Goal: Task Accomplishment & Management: Manage account settings

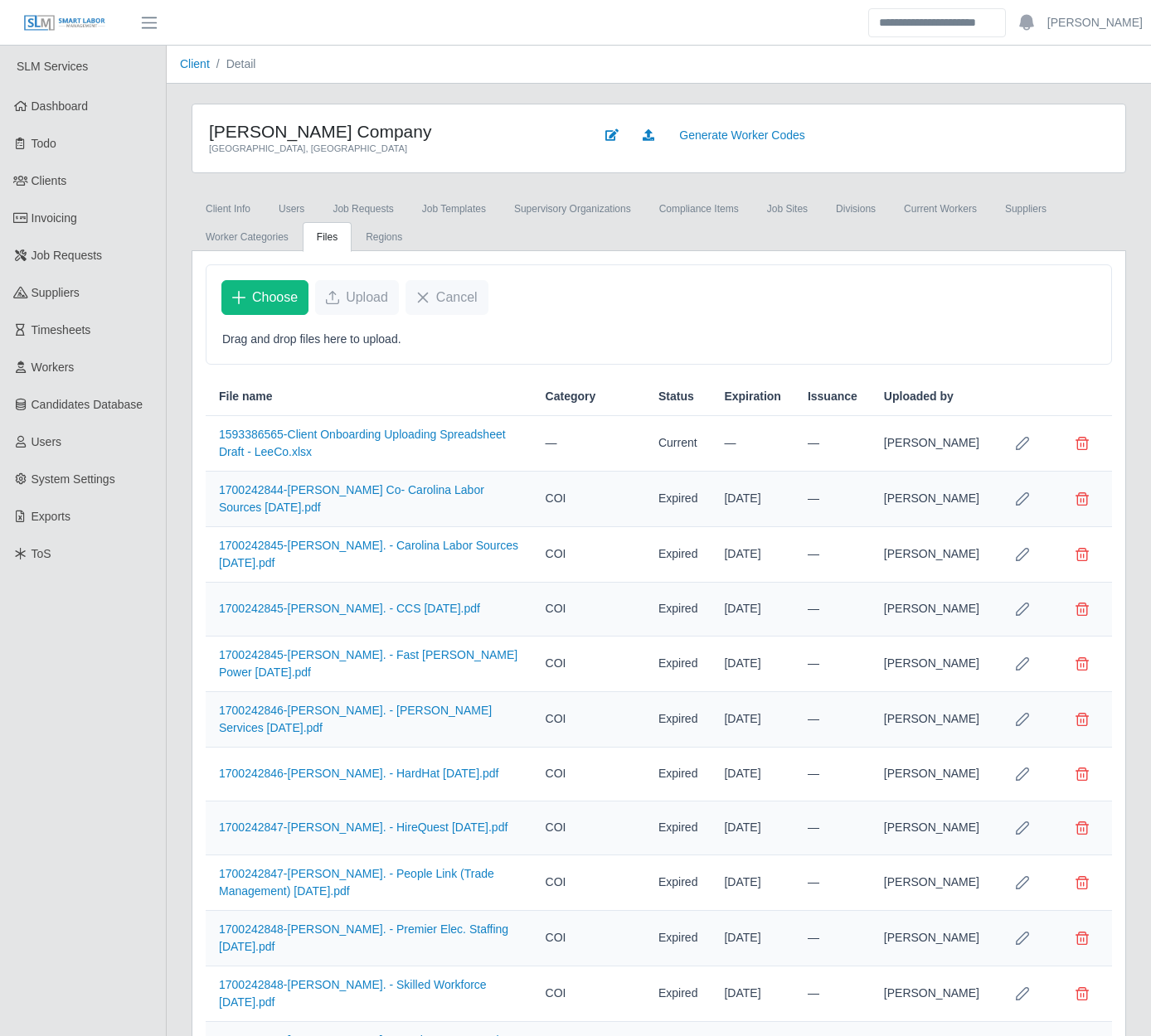
click at [93, 180] on link "Clients" at bounding box center [82, 181] width 166 height 37
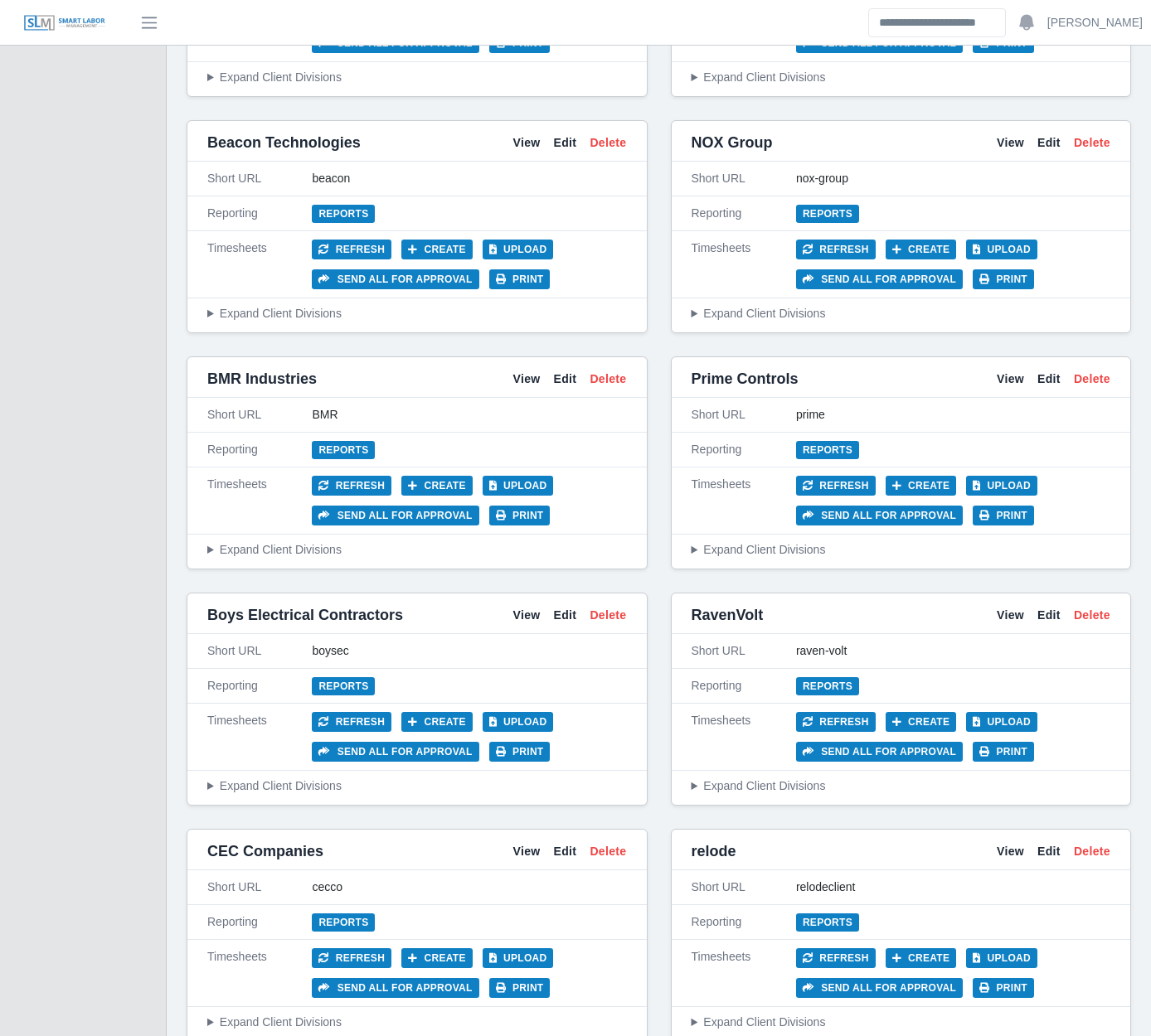
scroll to position [1033, 0]
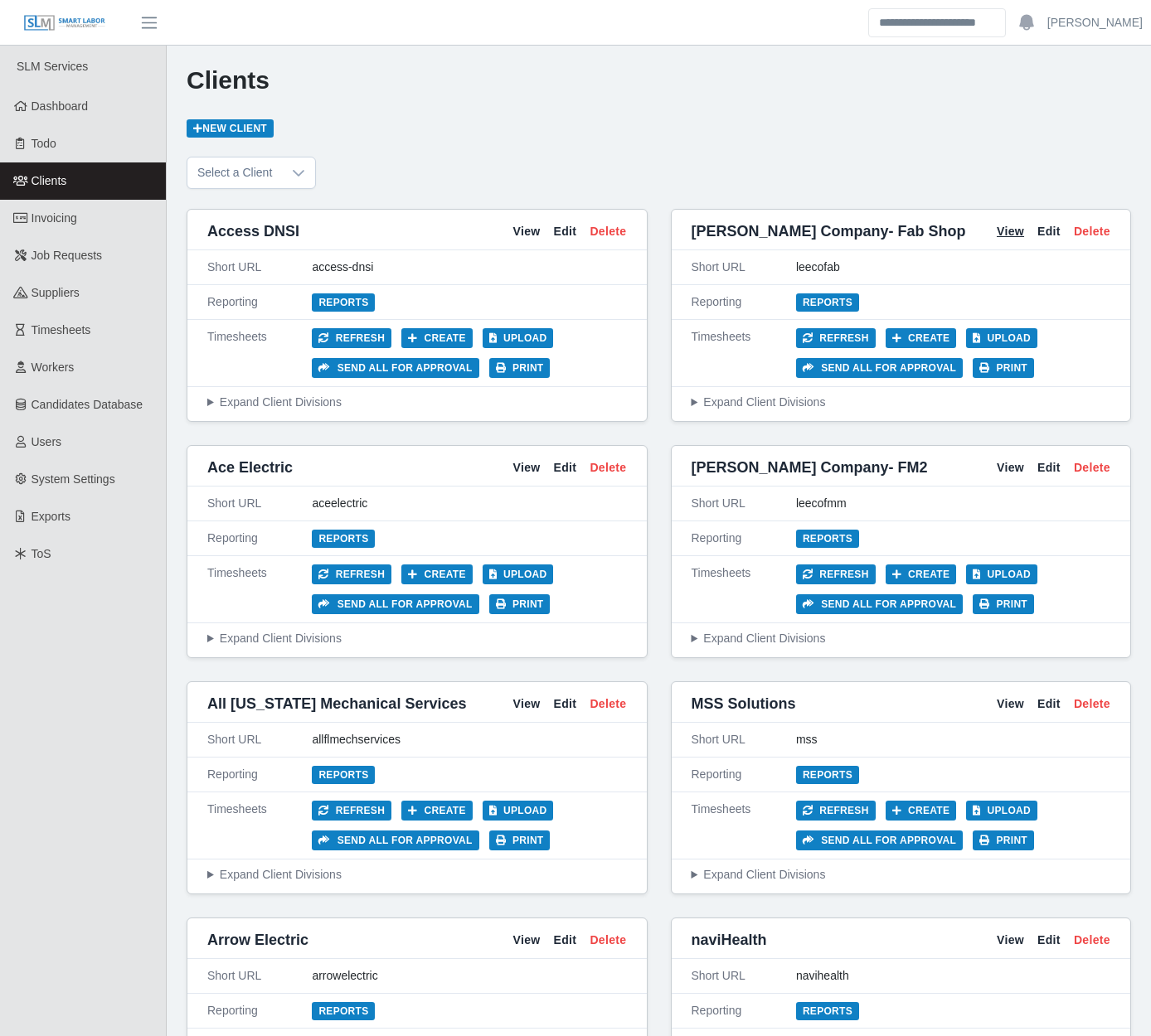
click at [1008, 229] on link "View" at bounding box center [1010, 231] width 27 height 17
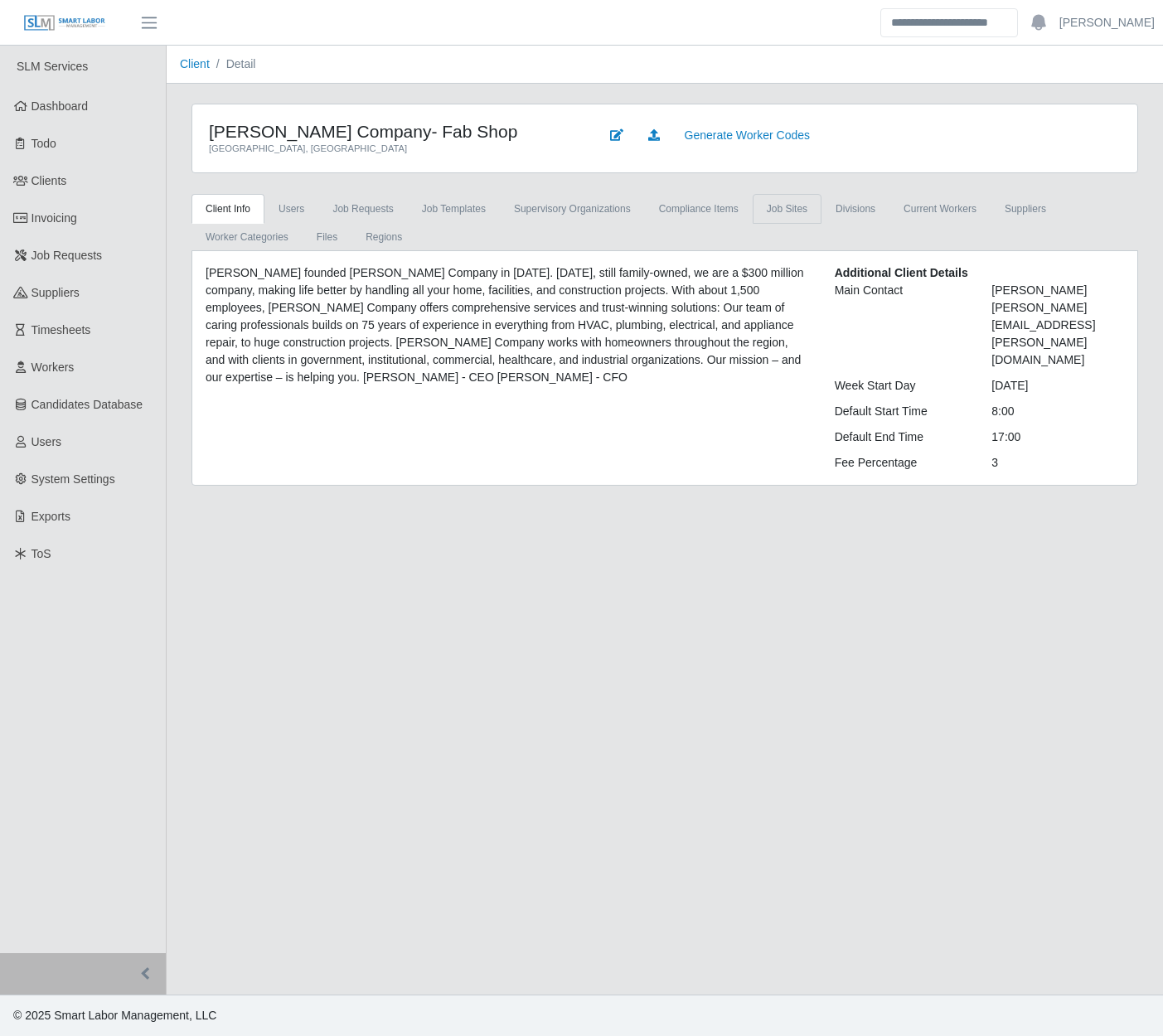
click at [784, 205] on link "job sites" at bounding box center [787, 208] width 69 height 30
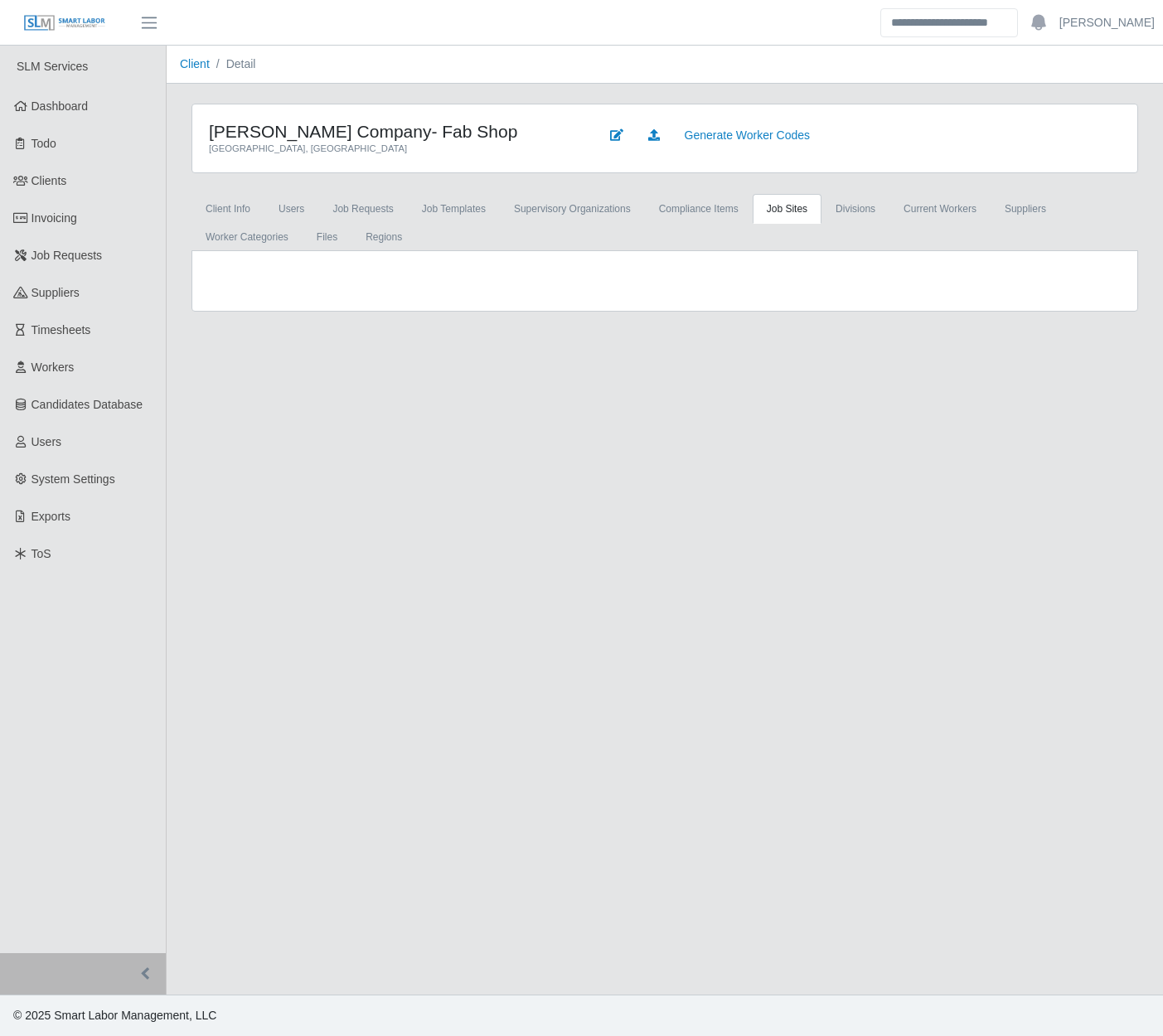
click at [771, 209] on link "job sites" at bounding box center [787, 208] width 69 height 30
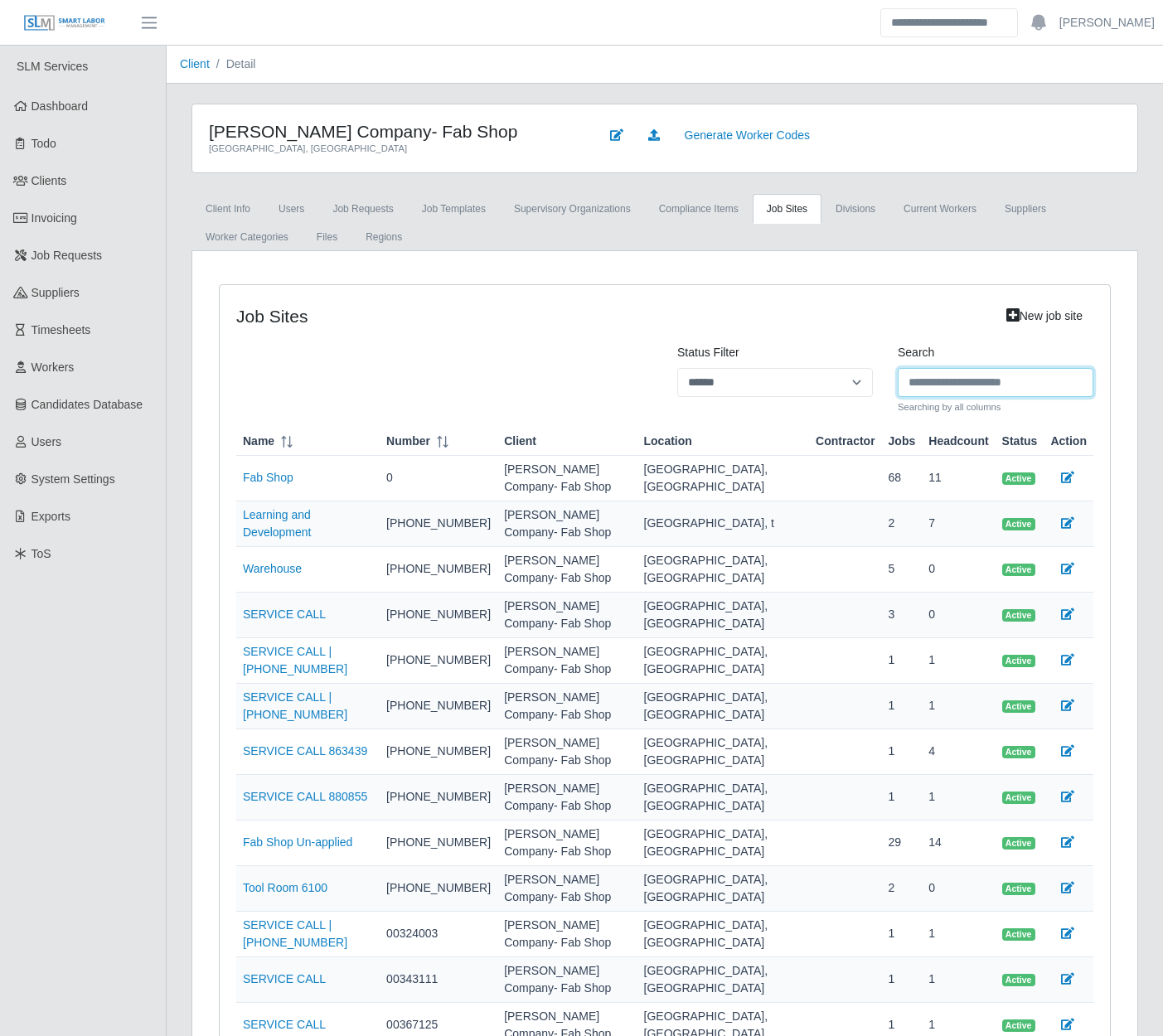
click at [939, 383] on input "Search" at bounding box center [996, 382] width 196 height 29
paste input "**********"
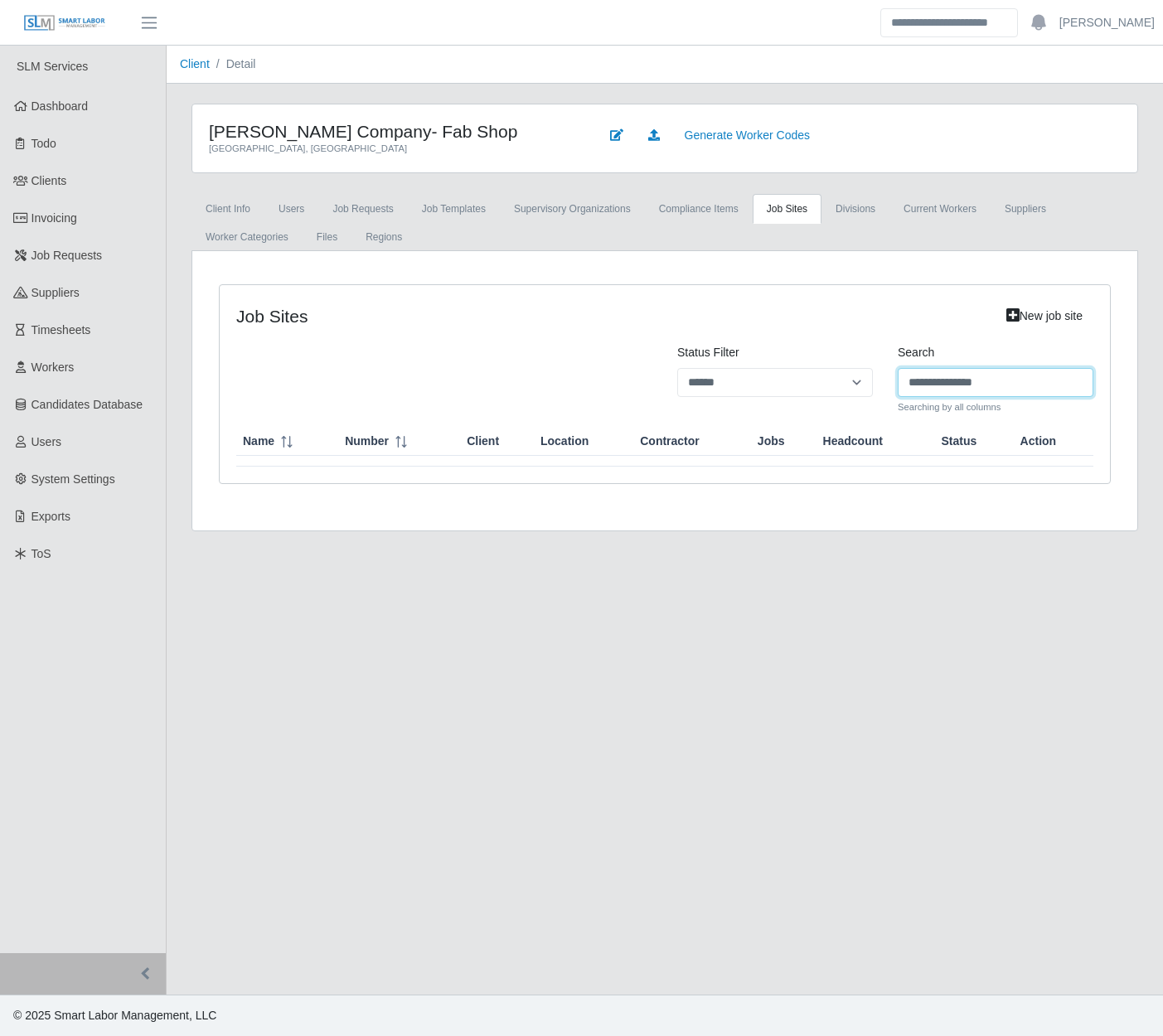
type input "**********"
click at [185, 64] on link "Client" at bounding box center [195, 64] width 30 height 14
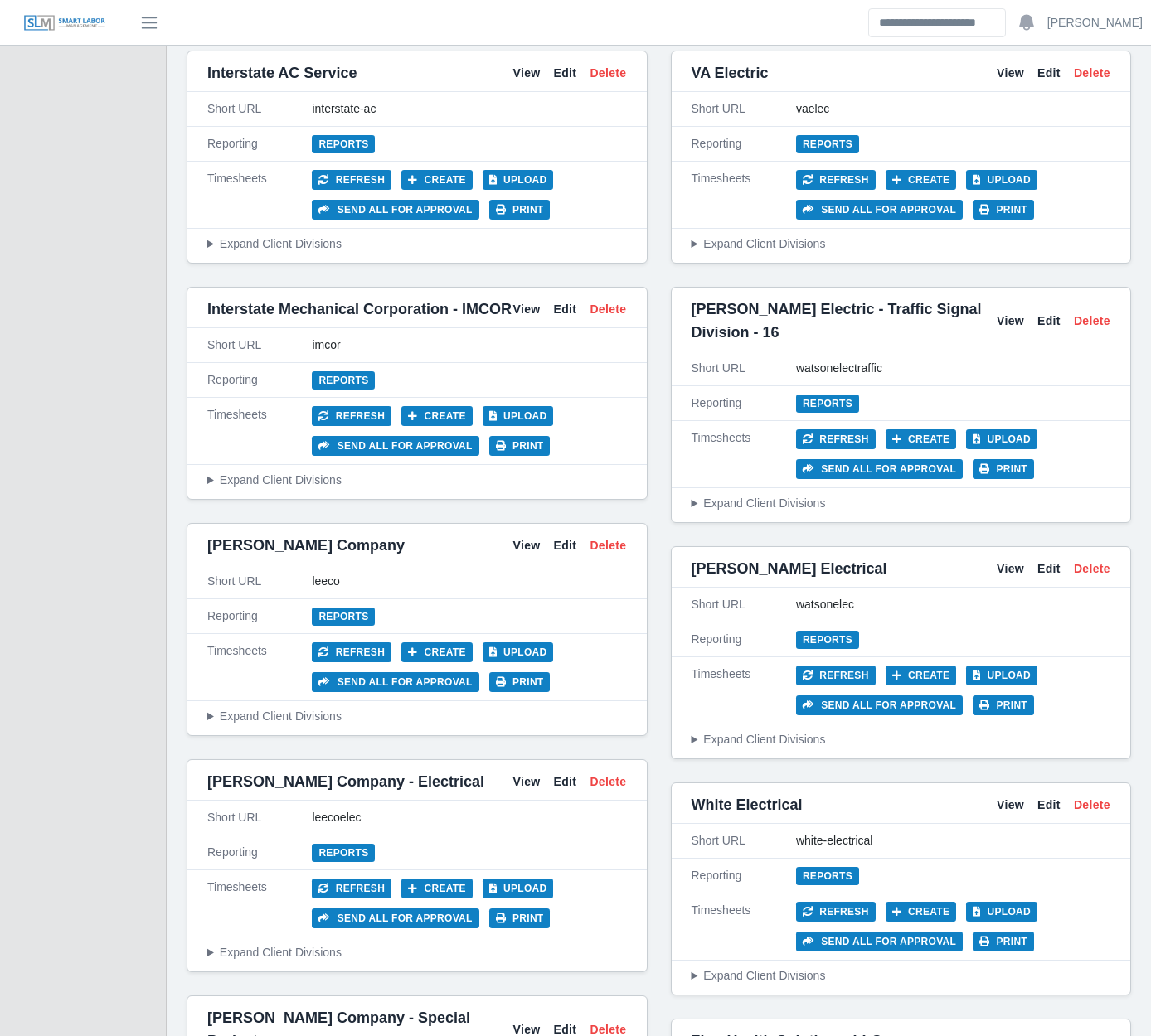
scroll to position [5635, 0]
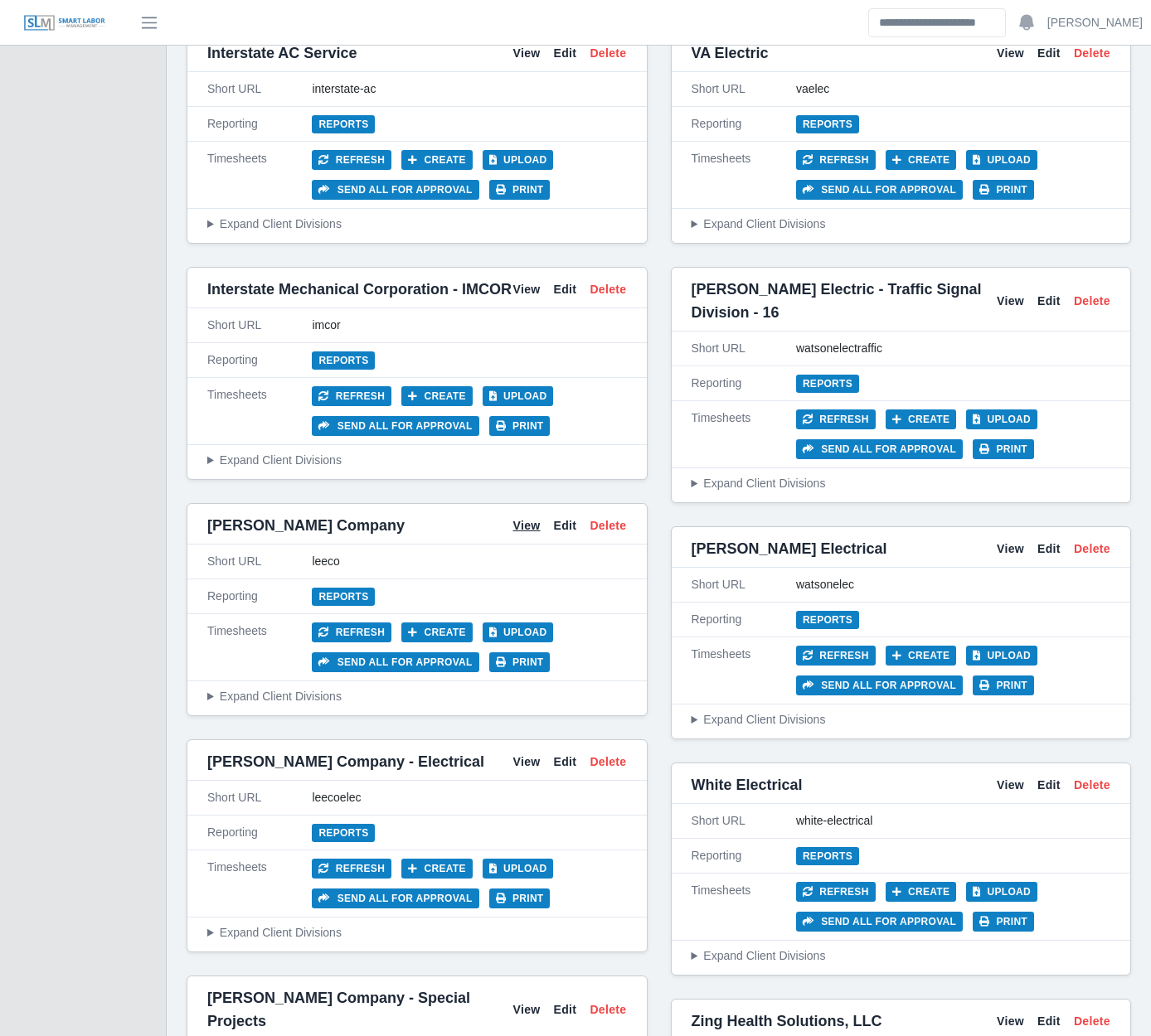
click at [524, 518] on link "View" at bounding box center [526, 526] width 27 height 17
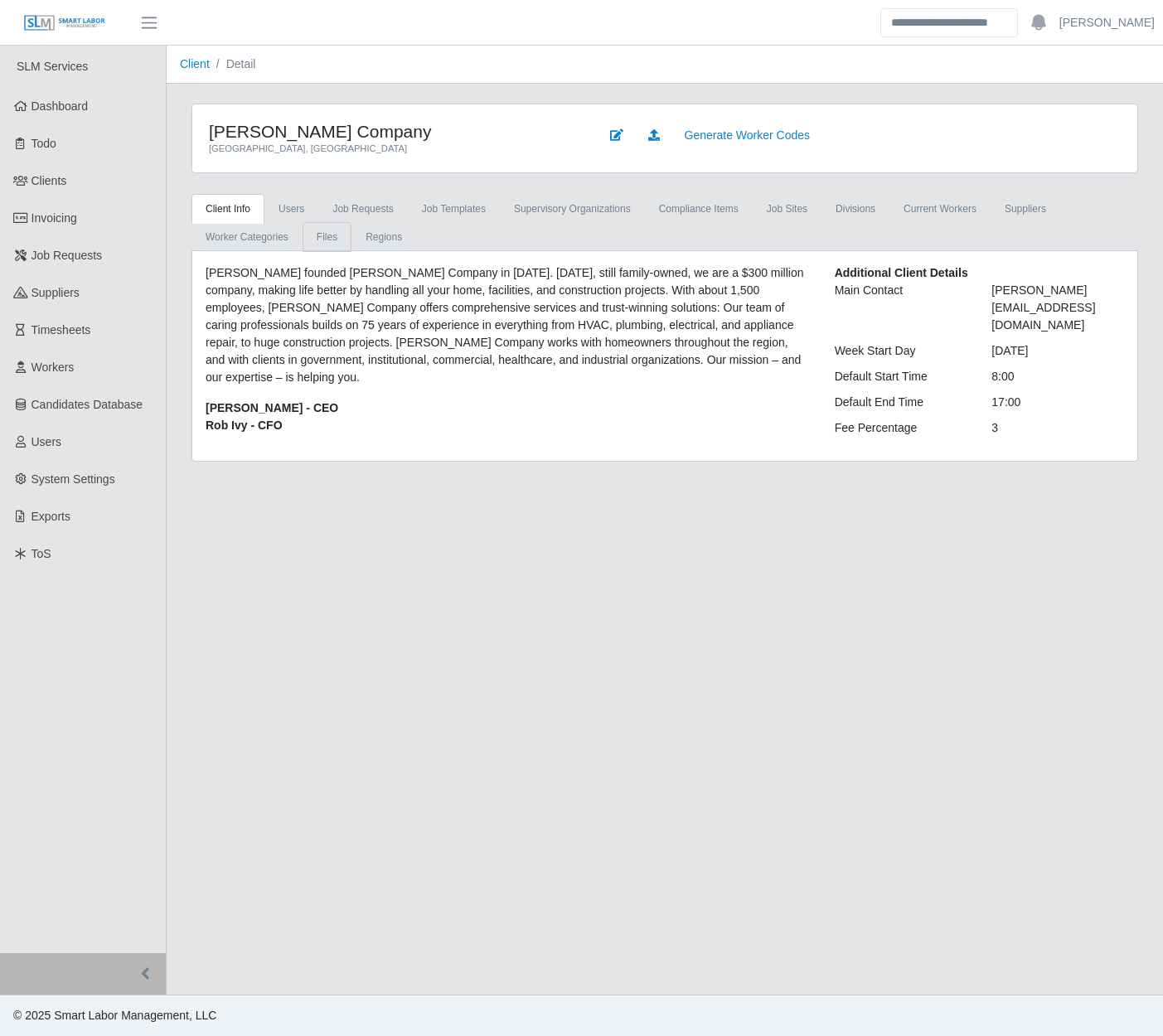
click at [316, 238] on link "Files" at bounding box center [327, 236] width 49 height 30
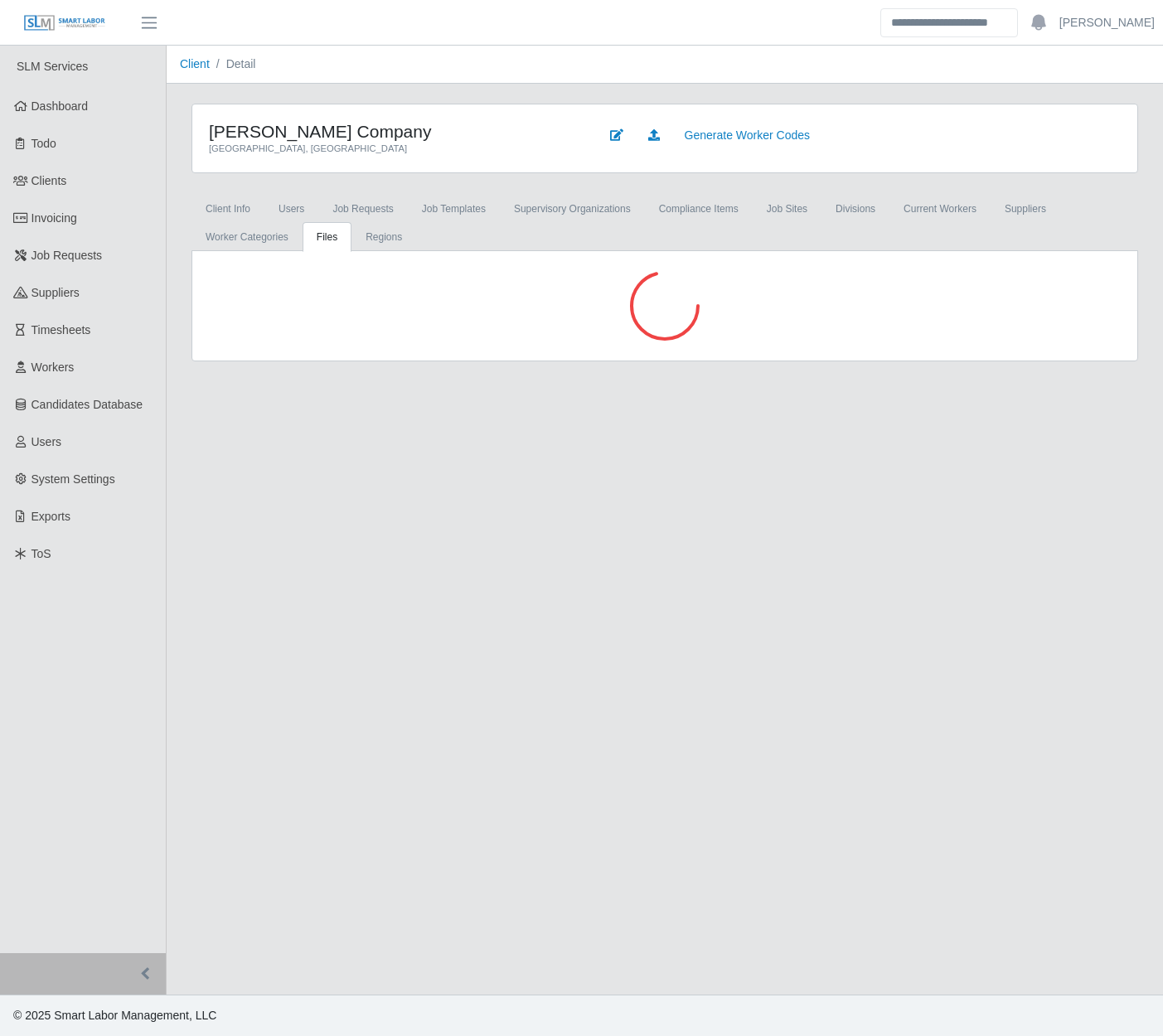
click at [175, 333] on div "[PERSON_NAME] Company [GEOGRAPHIC_DATA], [GEOGRAPHIC_DATA] Generate Worker Code…" at bounding box center [665, 232] width 996 height 258
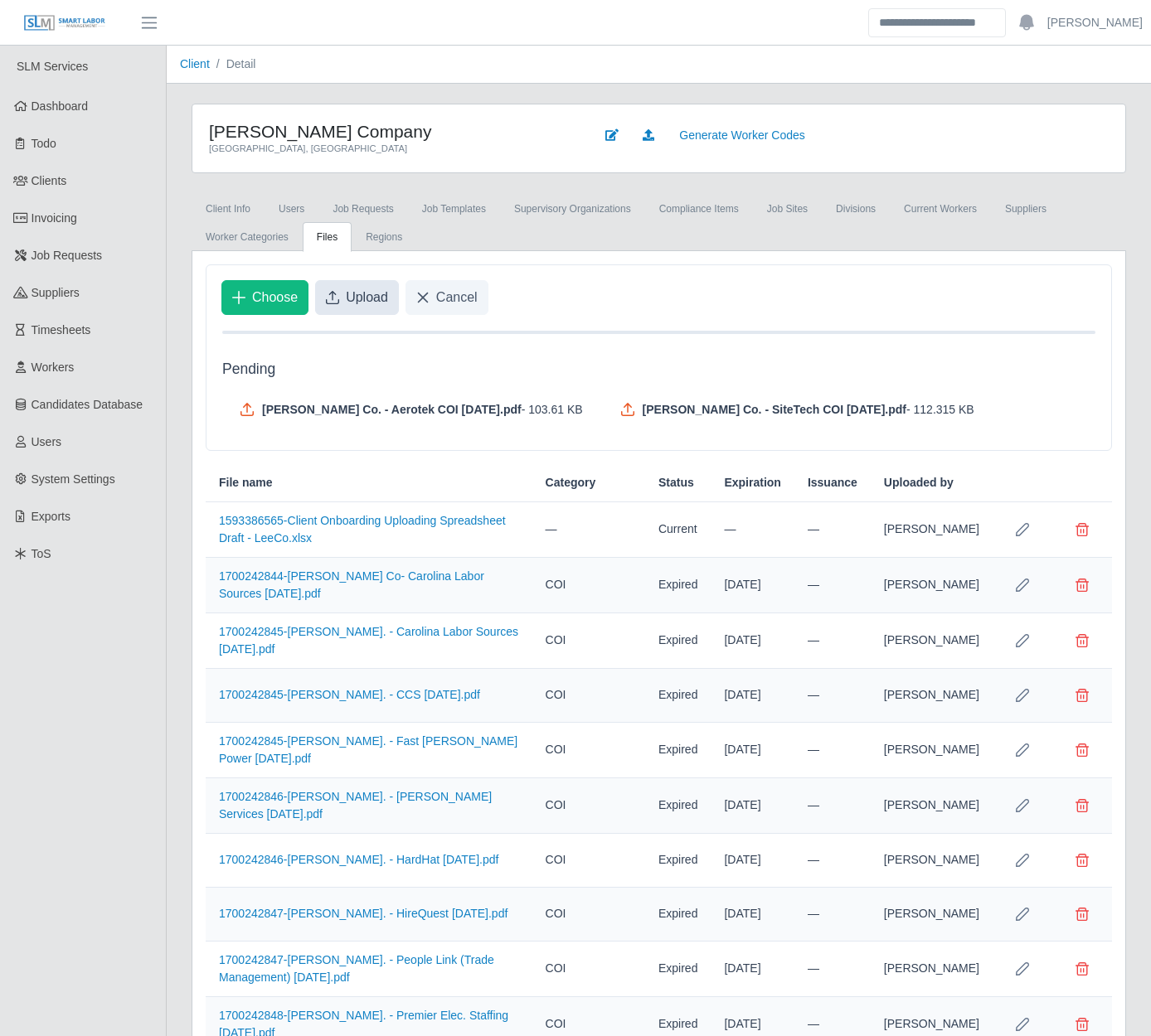
click at [346, 303] on span "Upload" at bounding box center [367, 297] width 43 height 20
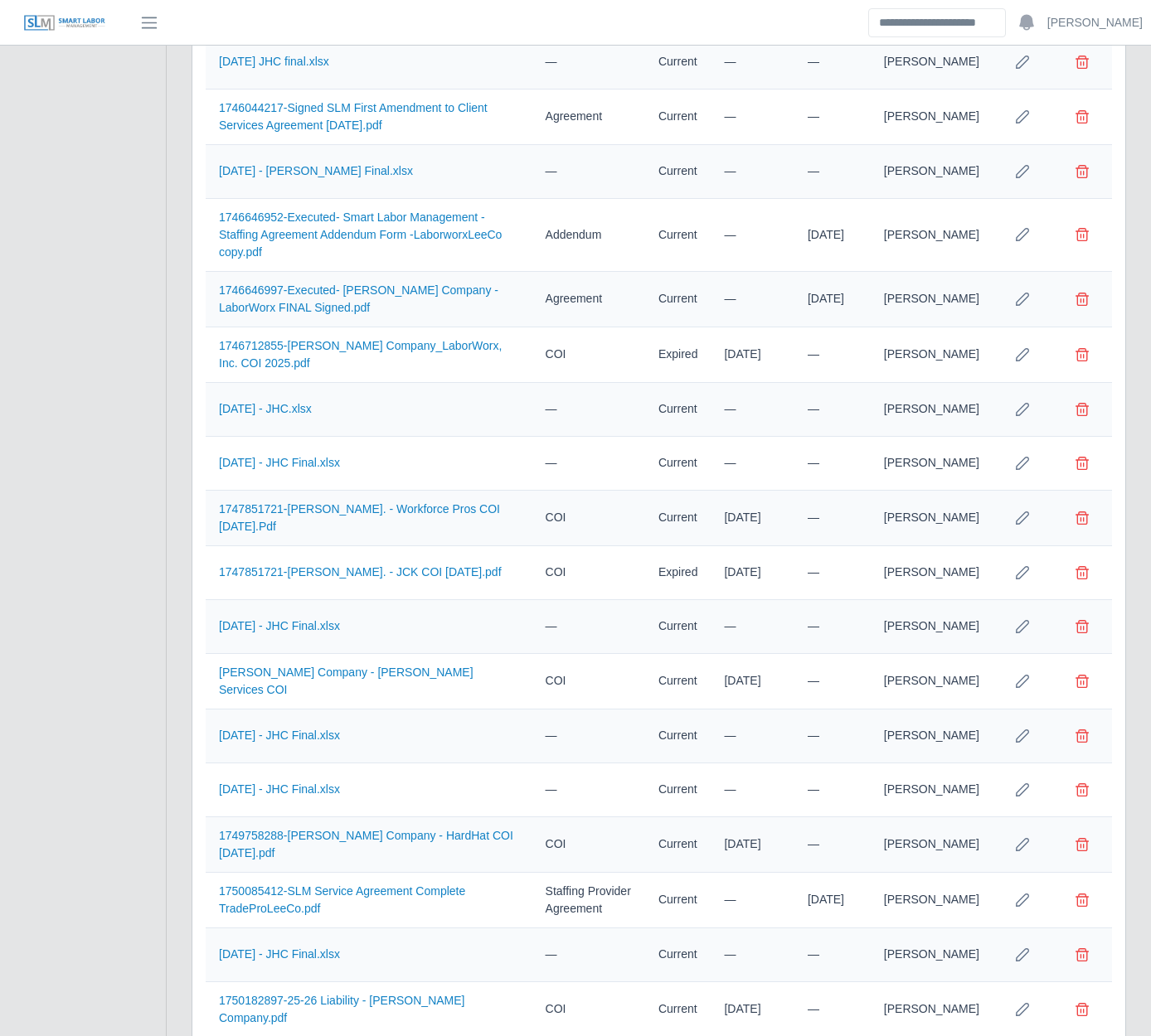
scroll to position [3811, 0]
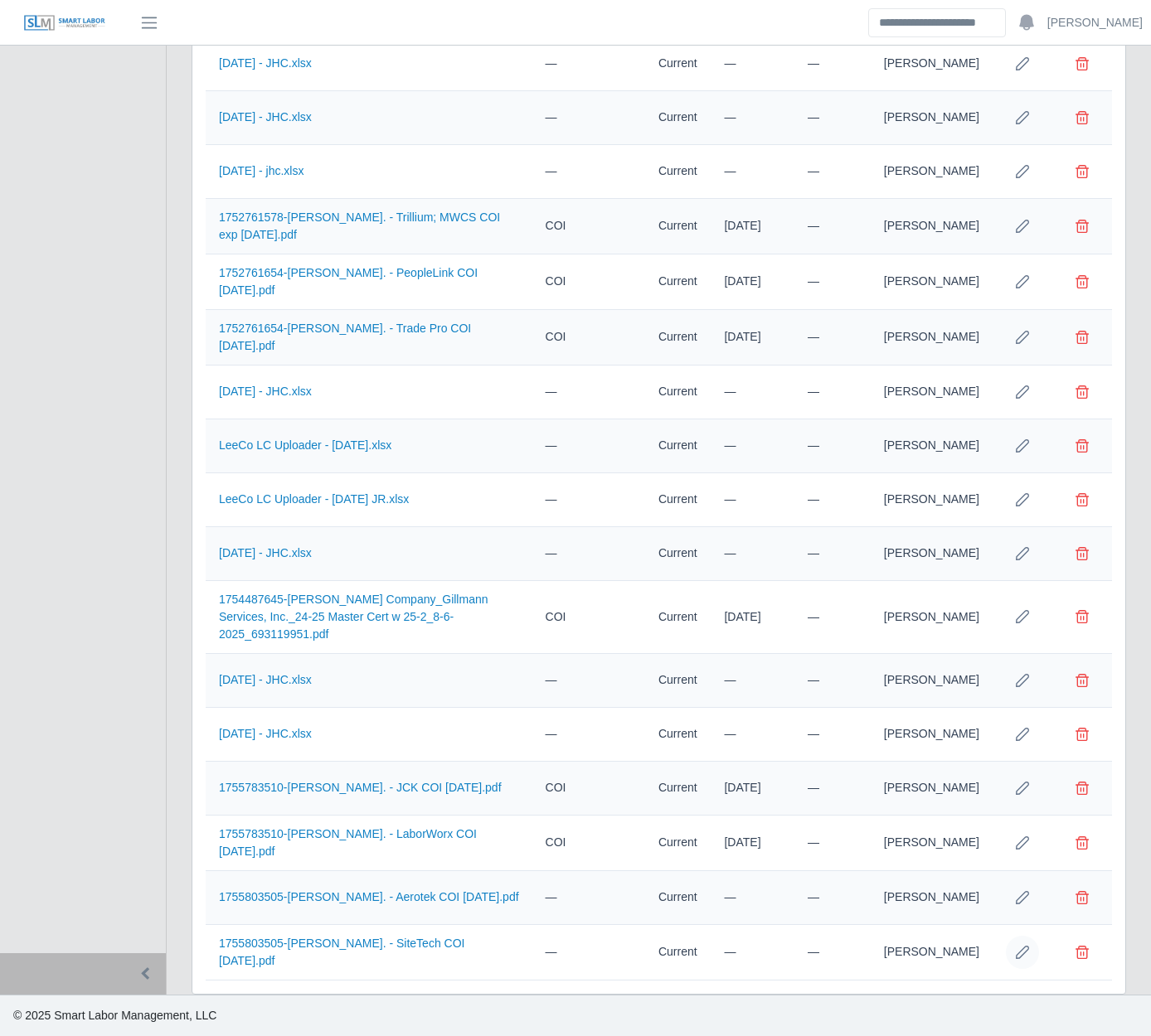
click at [1021, 949] on icon "Row Edit" at bounding box center [1023, 953] width 14 height 14
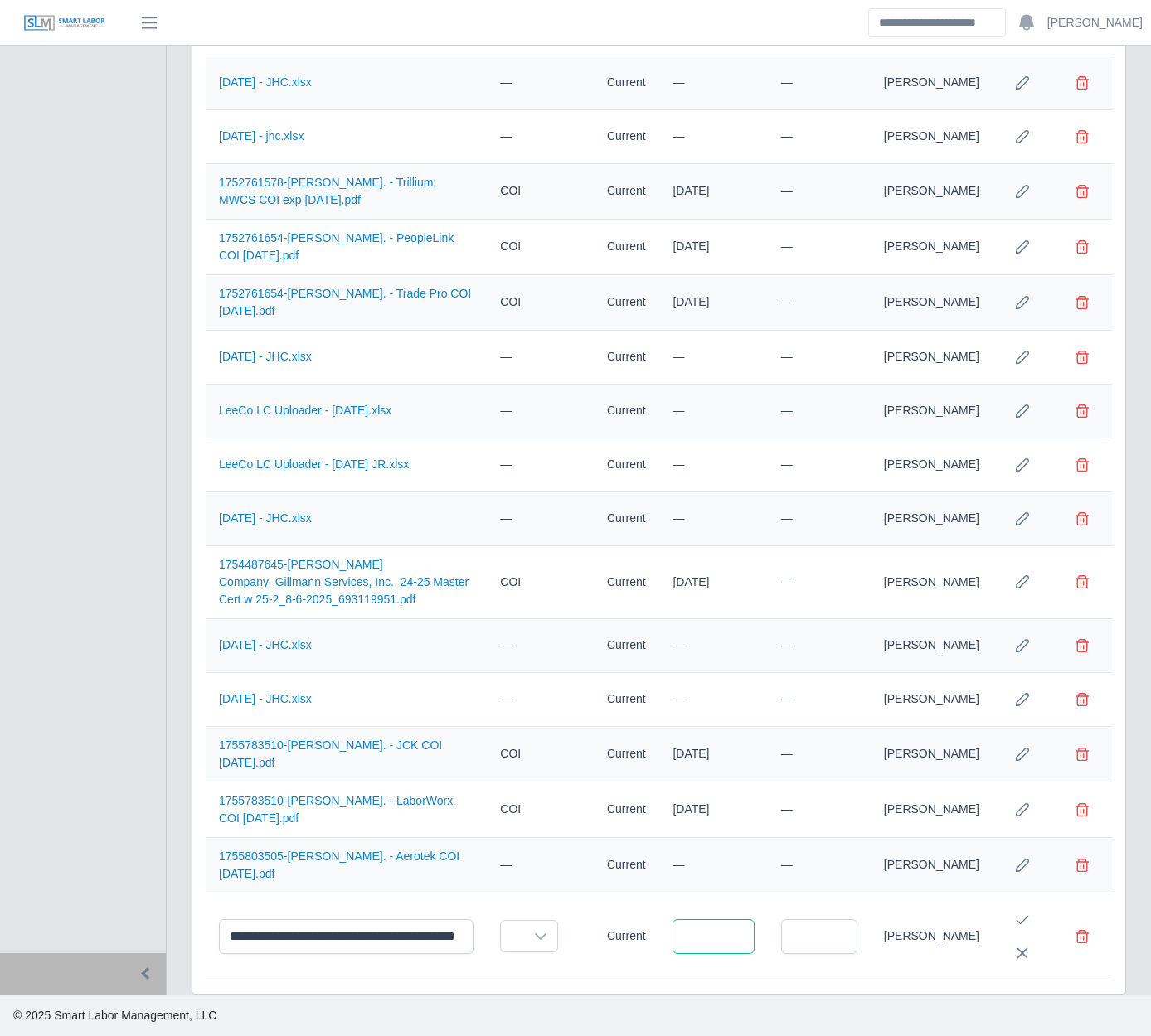
click at [744, 935] on input "text" at bounding box center [713, 937] width 82 height 35
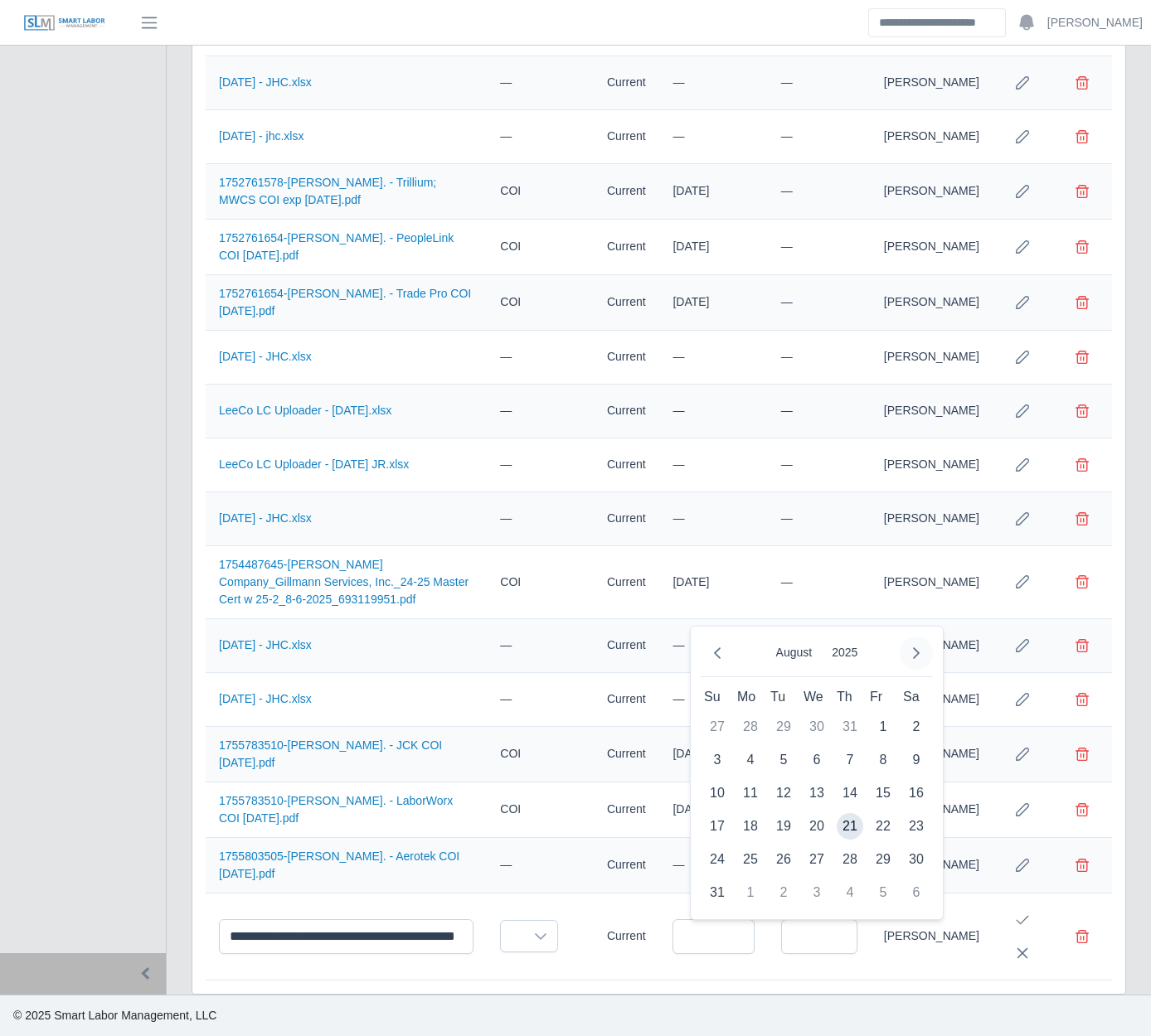
click at [901, 654] on button "Next Month" at bounding box center [916, 653] width 33 height 33
click at [922, 723] on span "1" at bounding box center [916, 727] width 26 height 26
type input "**********"
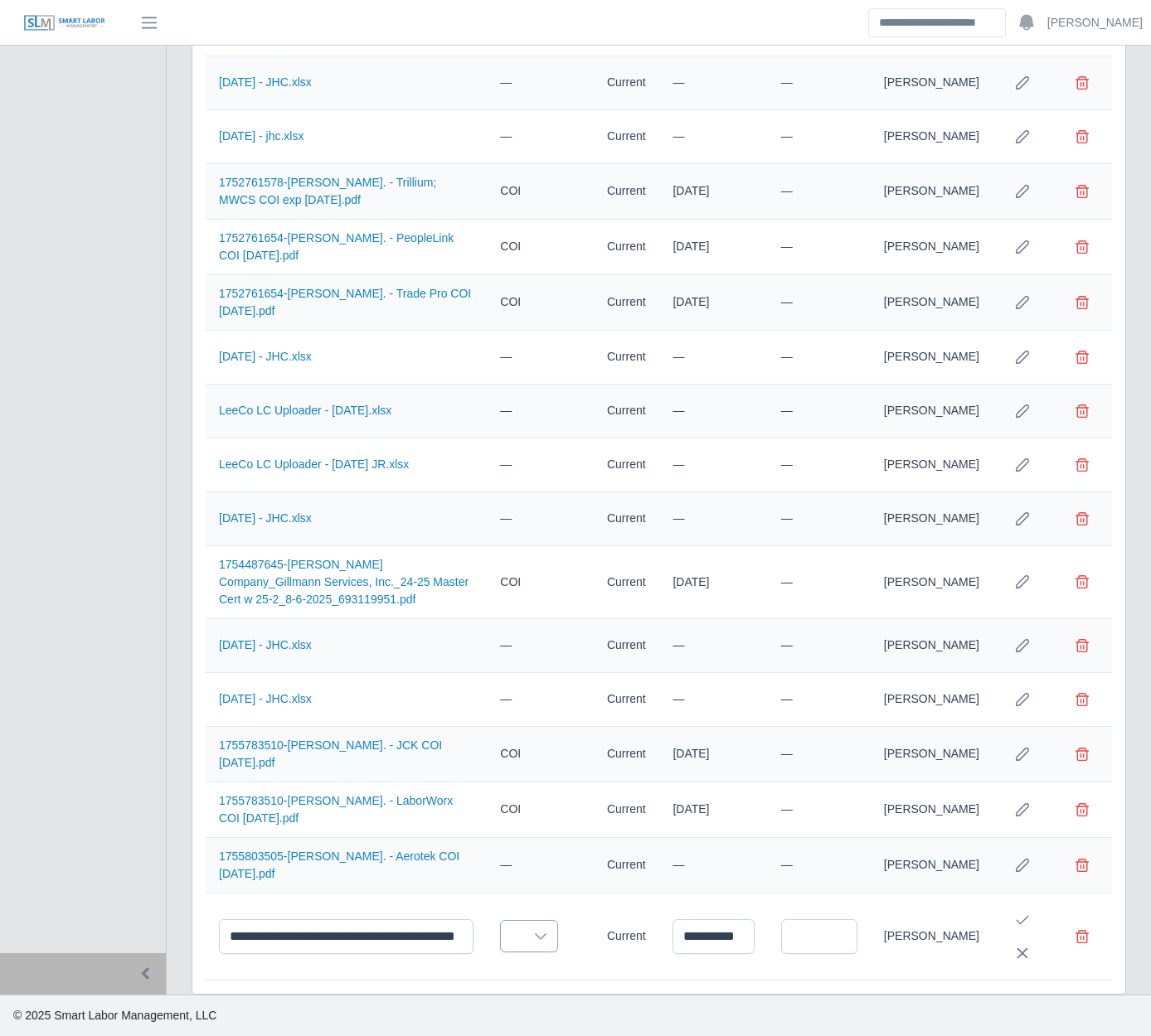
click at [547, 930] on icon at bounding box center [541, 937] width 14 height 14
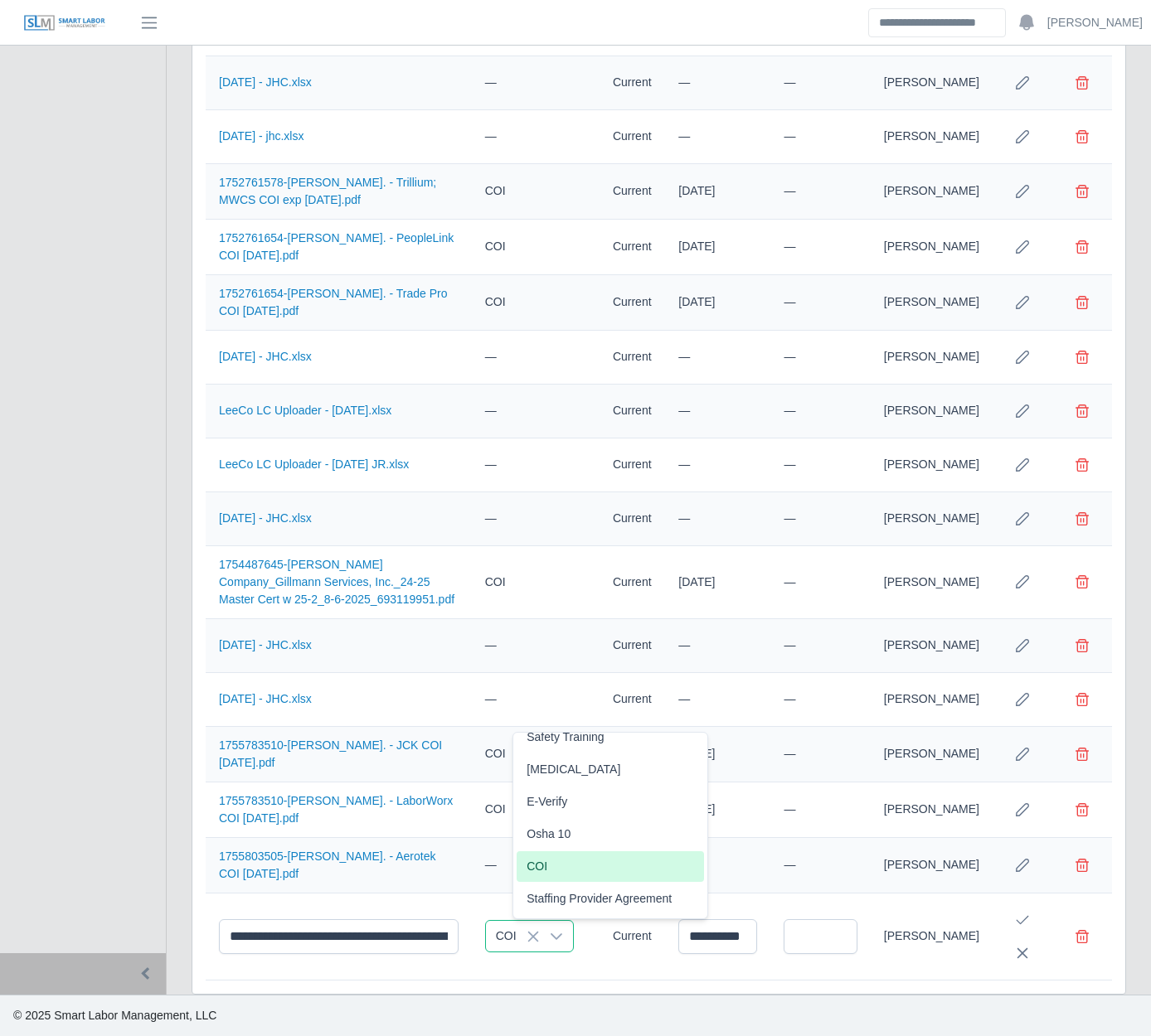
scroll to position [3892, 0]
click at [559, 857] on li "COI" at bounding box center [610, 867] width 187 height 31
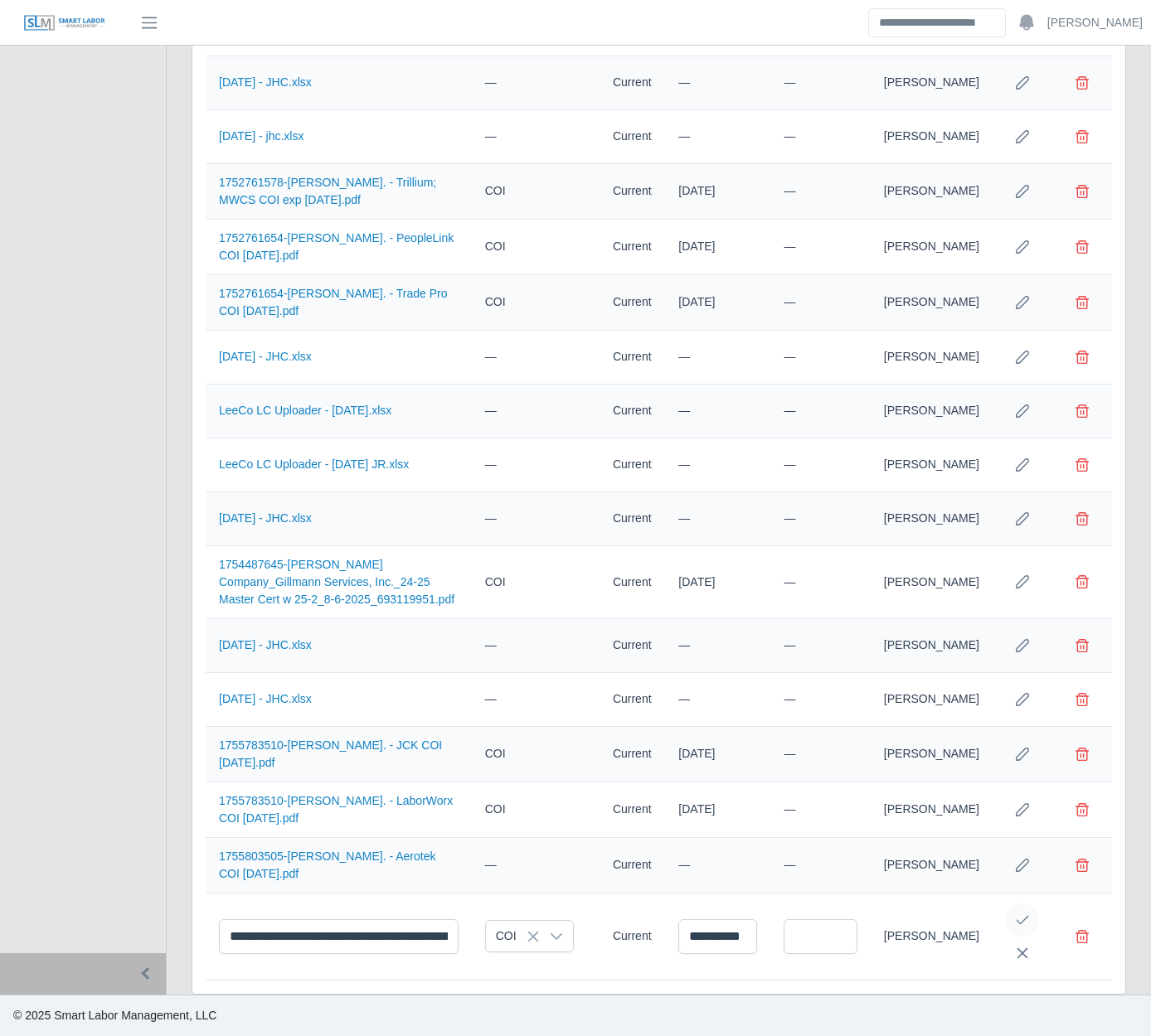
click at [1017, 914] on icon "Save Edit" at bounding box center [1023, 920] width 14 height 14
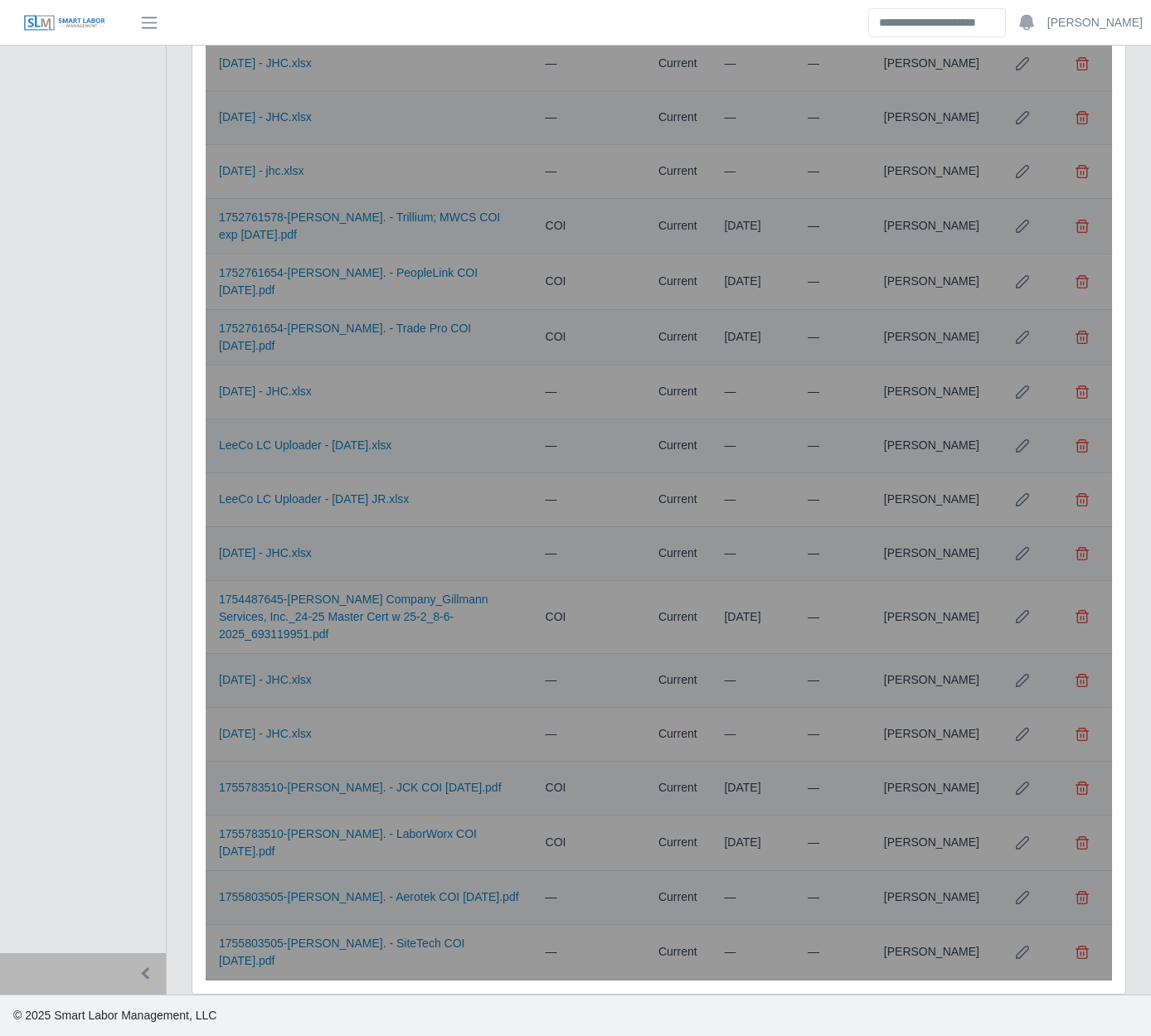
scroll to position [3811, 0]
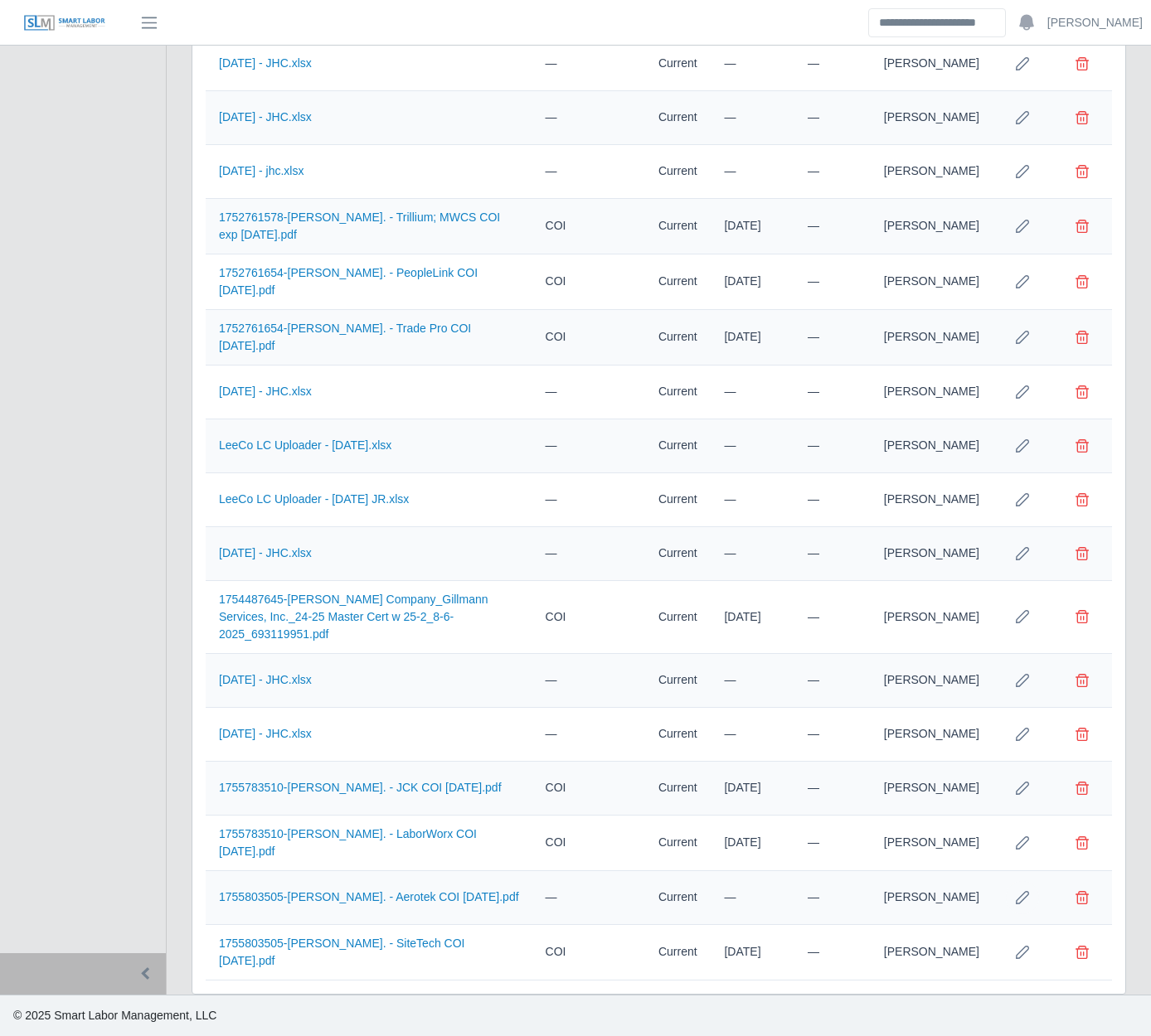
click at [1017, 897] on icon "Row Edit" at bounding box center [1023, 897] width 14 height 14
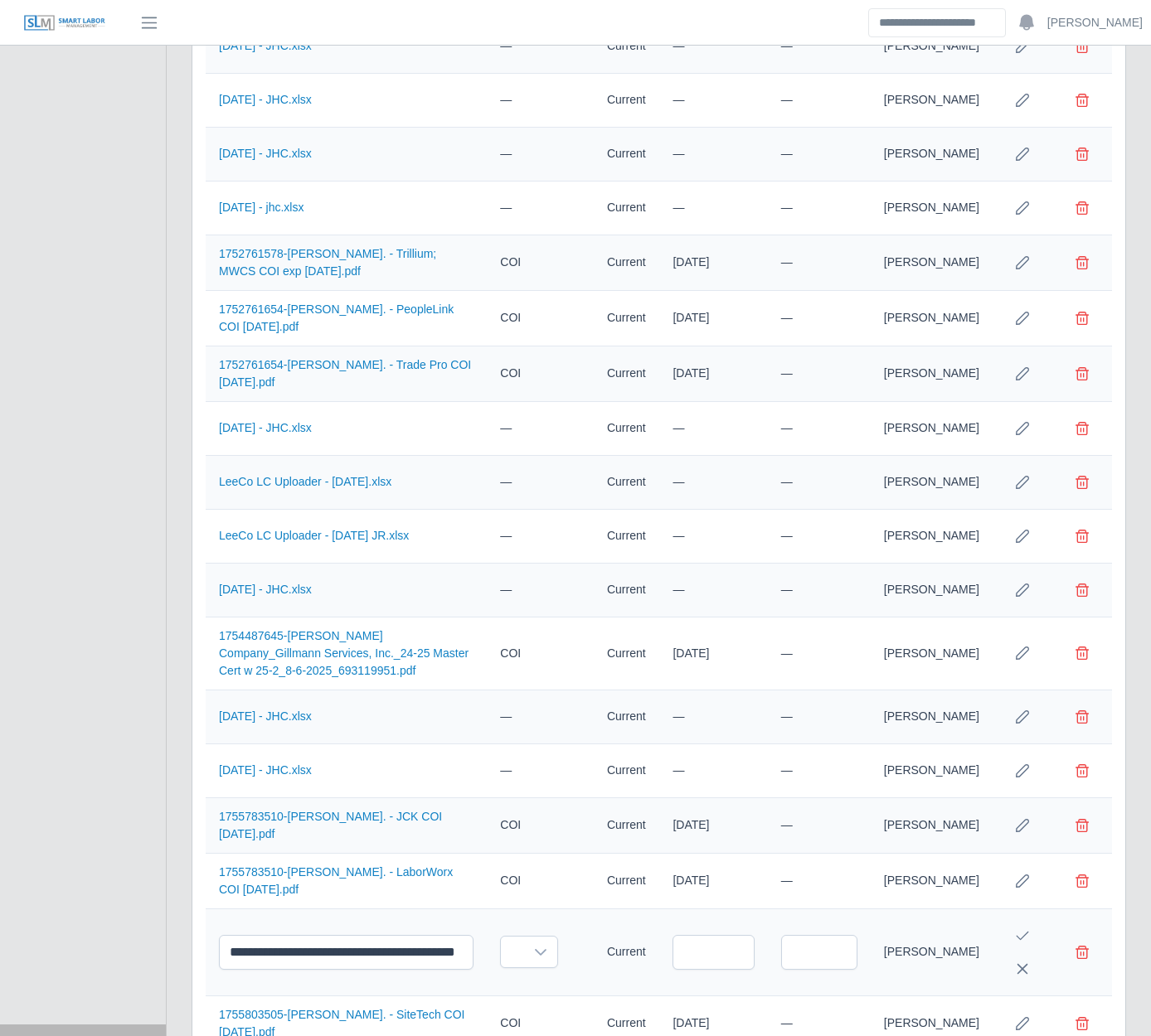
scroll to position [3885, 0]
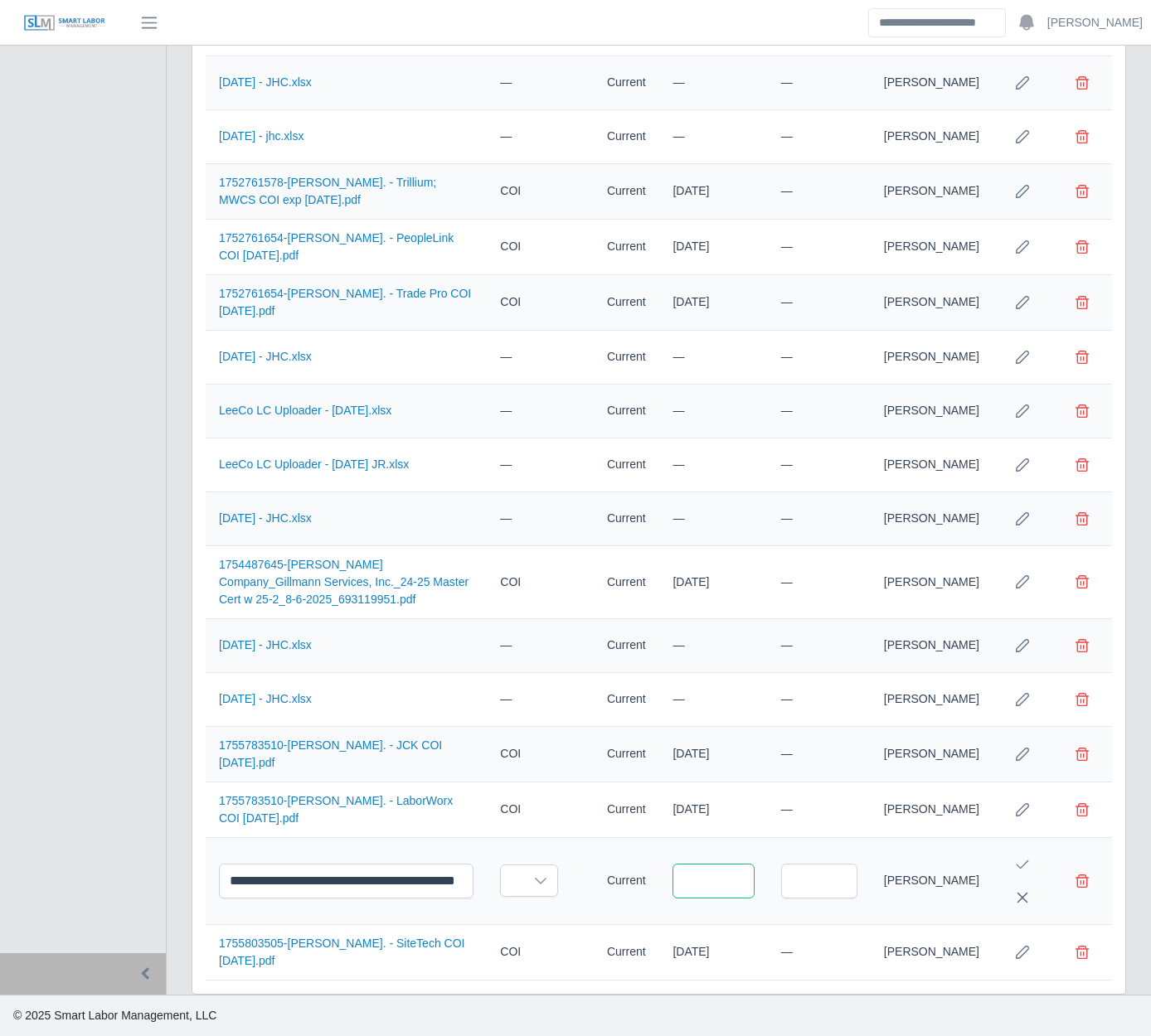
click at [754, 883] on input "text" at bounding box center [713, 880] width 82 height 35
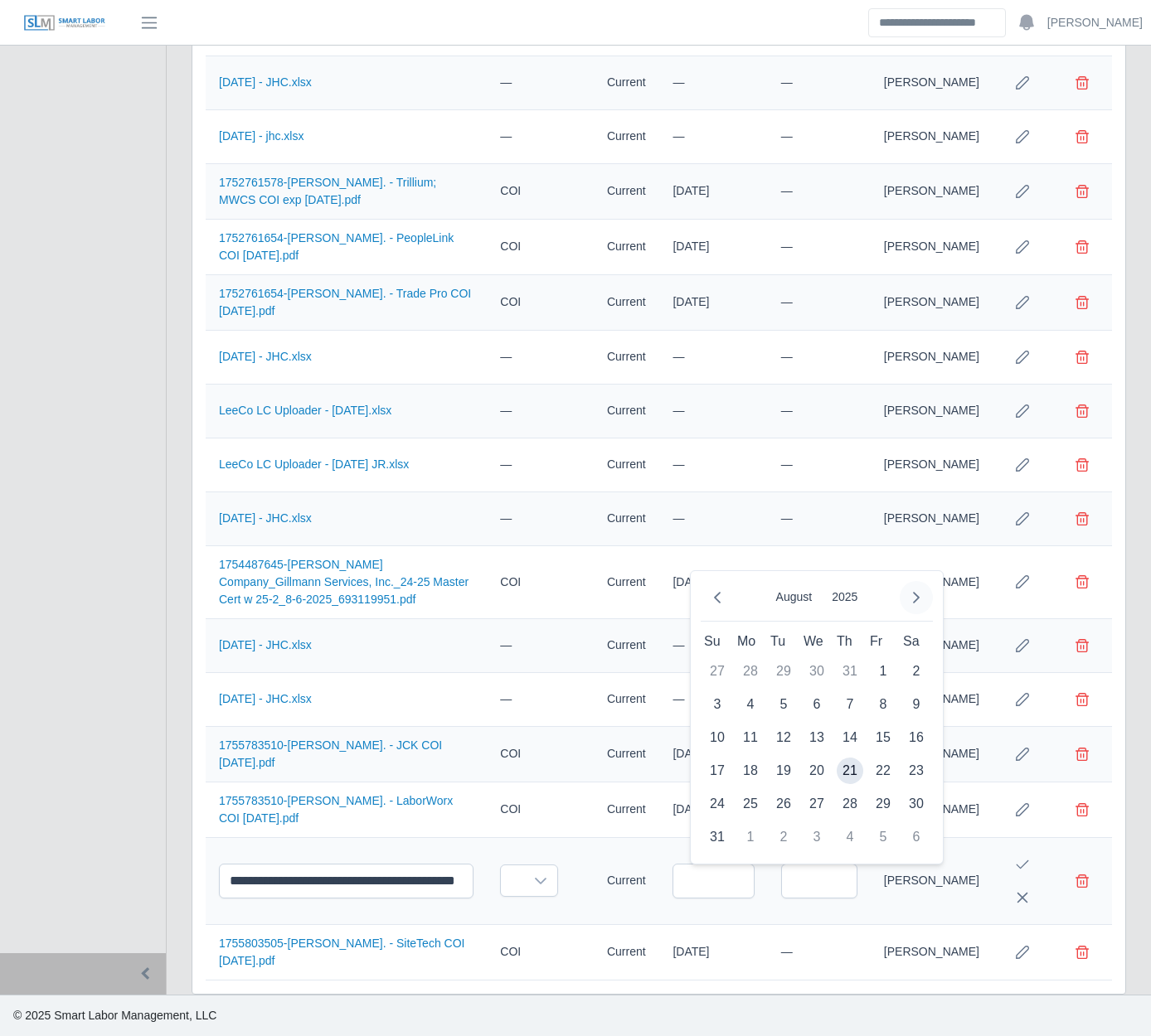
click at [924, 595] on button "Next Month" at bounding box center [916, 597] width 33 height 33
click at [713, 827] on span "30" at bounding box center [717, 836] width 26 height 26
type input "**********"
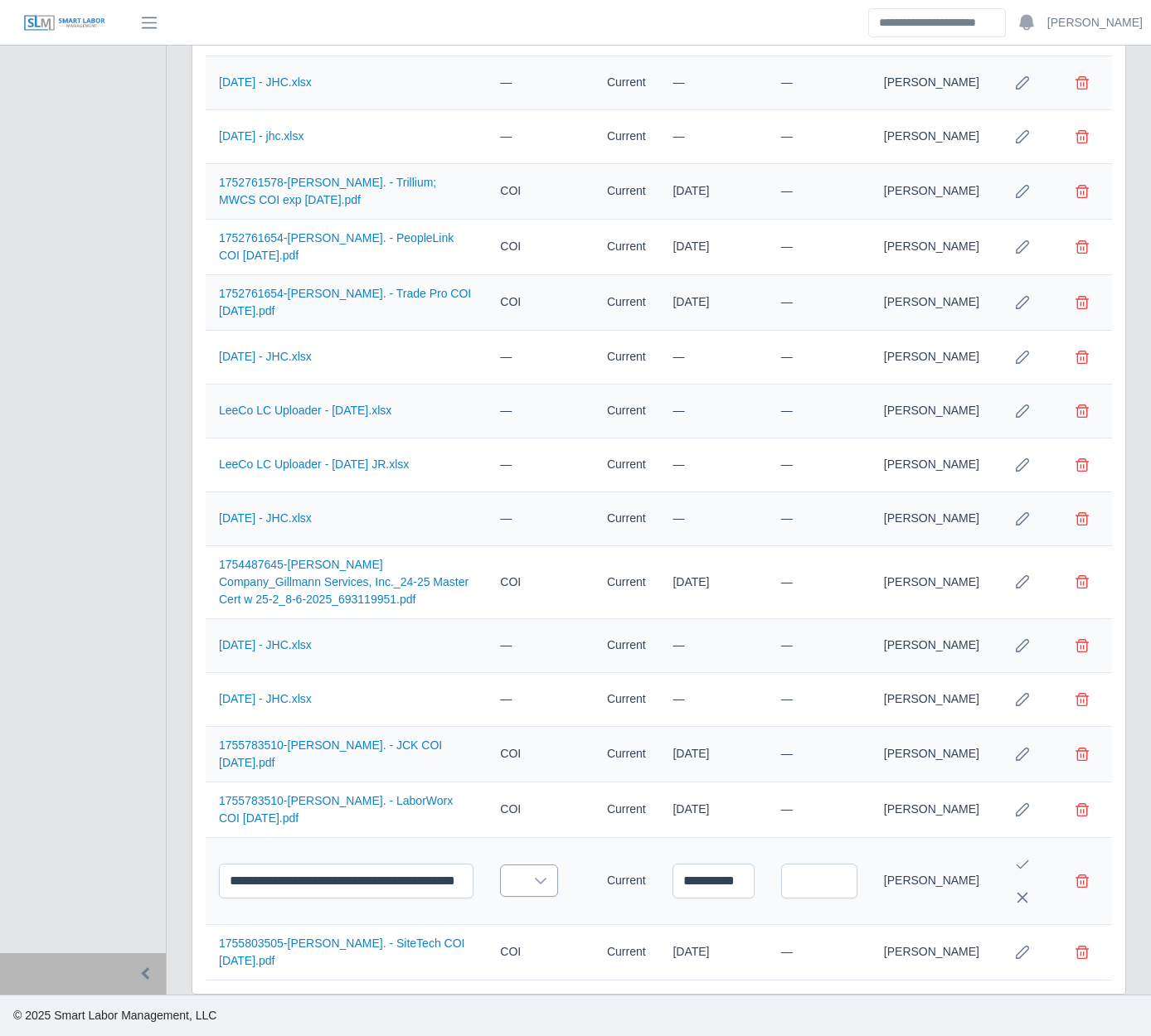
click at [557, 870] on div at bounding box center [540, 880] width 33 height 31
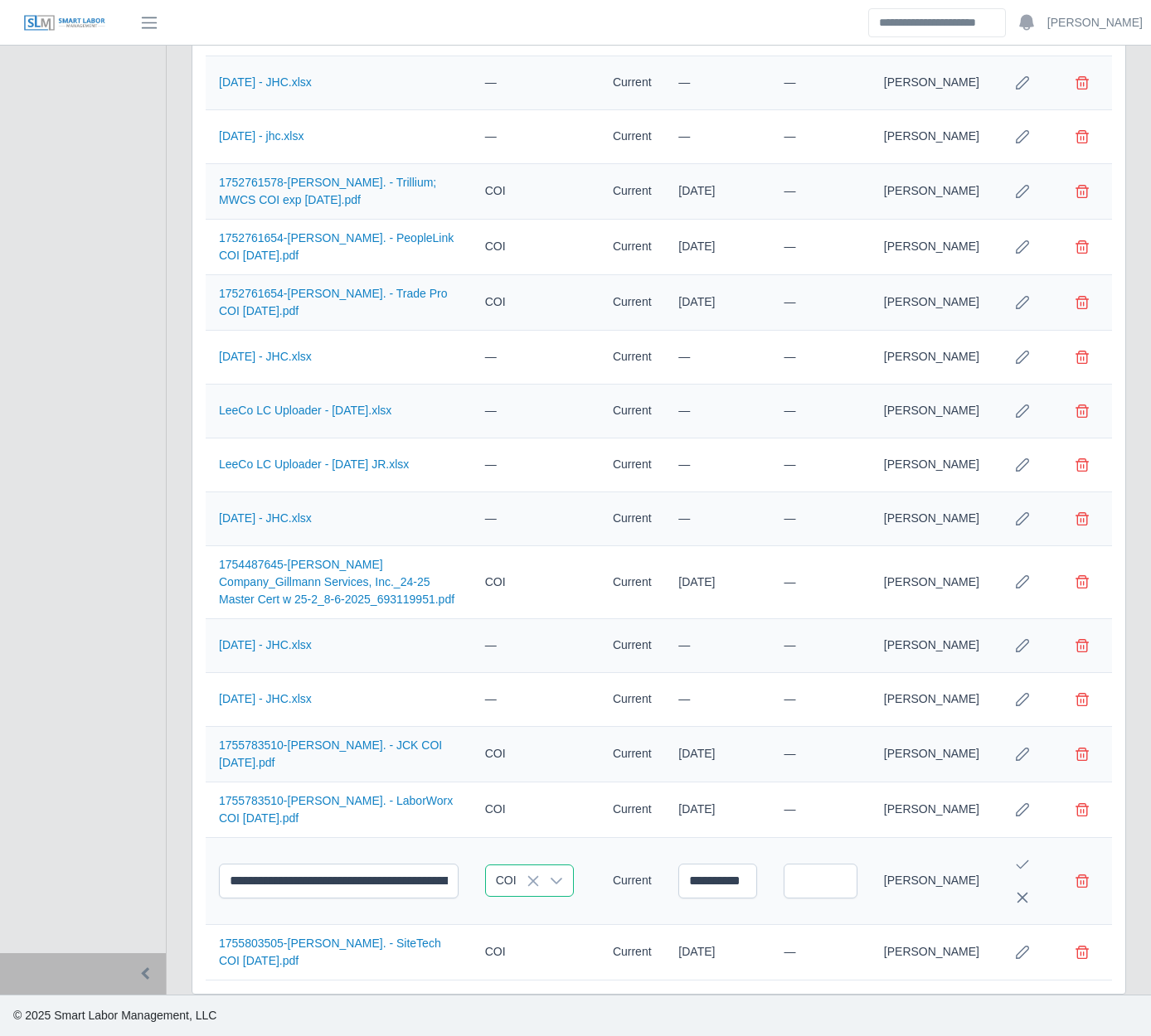
click at [551, 818] on li "COI" at bounding box center [610, 823] width 187 height 31
click at [1021, 860] on icon "Save Edit" at bounding box center [1023, 864] width 14 height 14
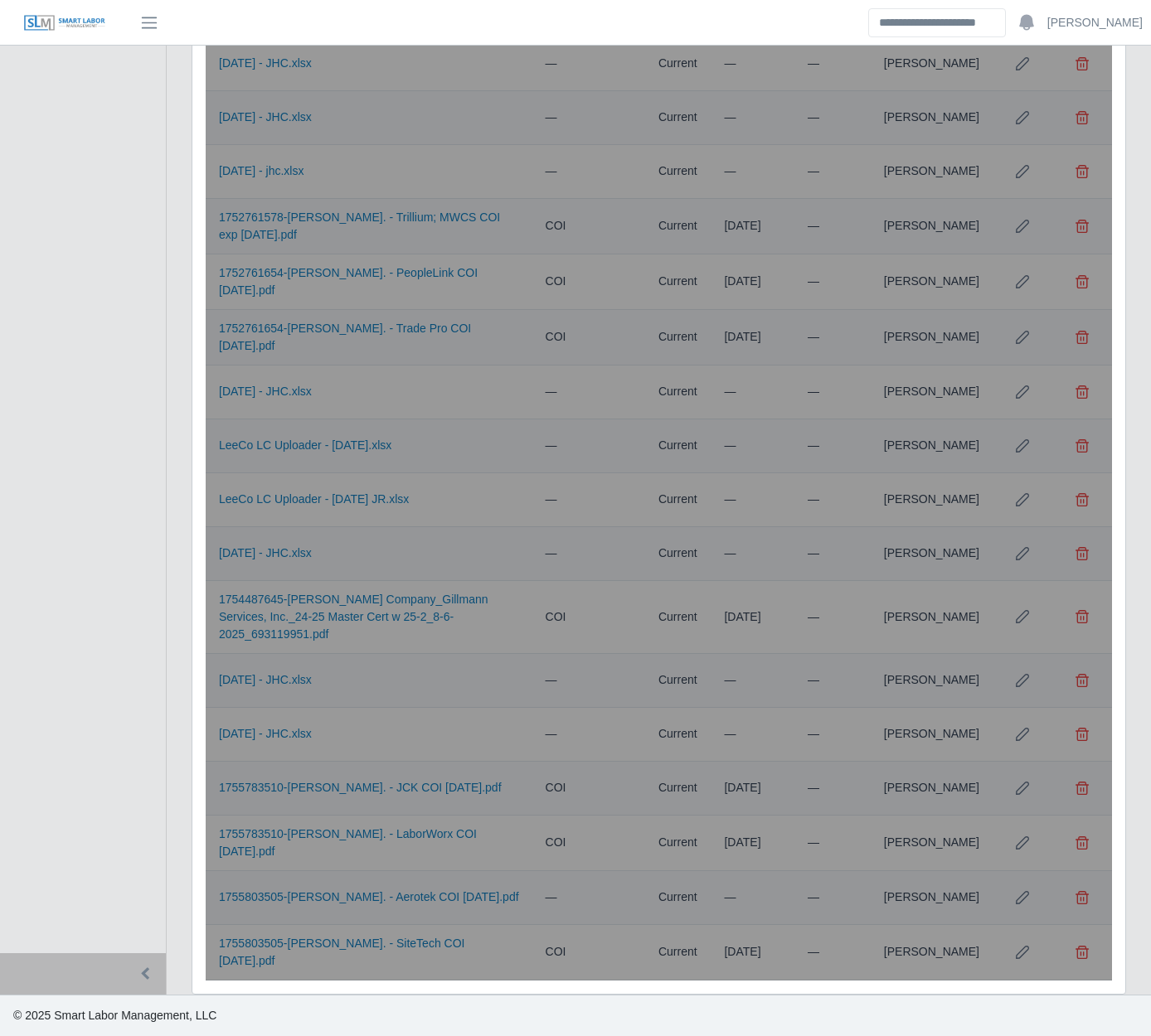
scroll to position [3811, 0]
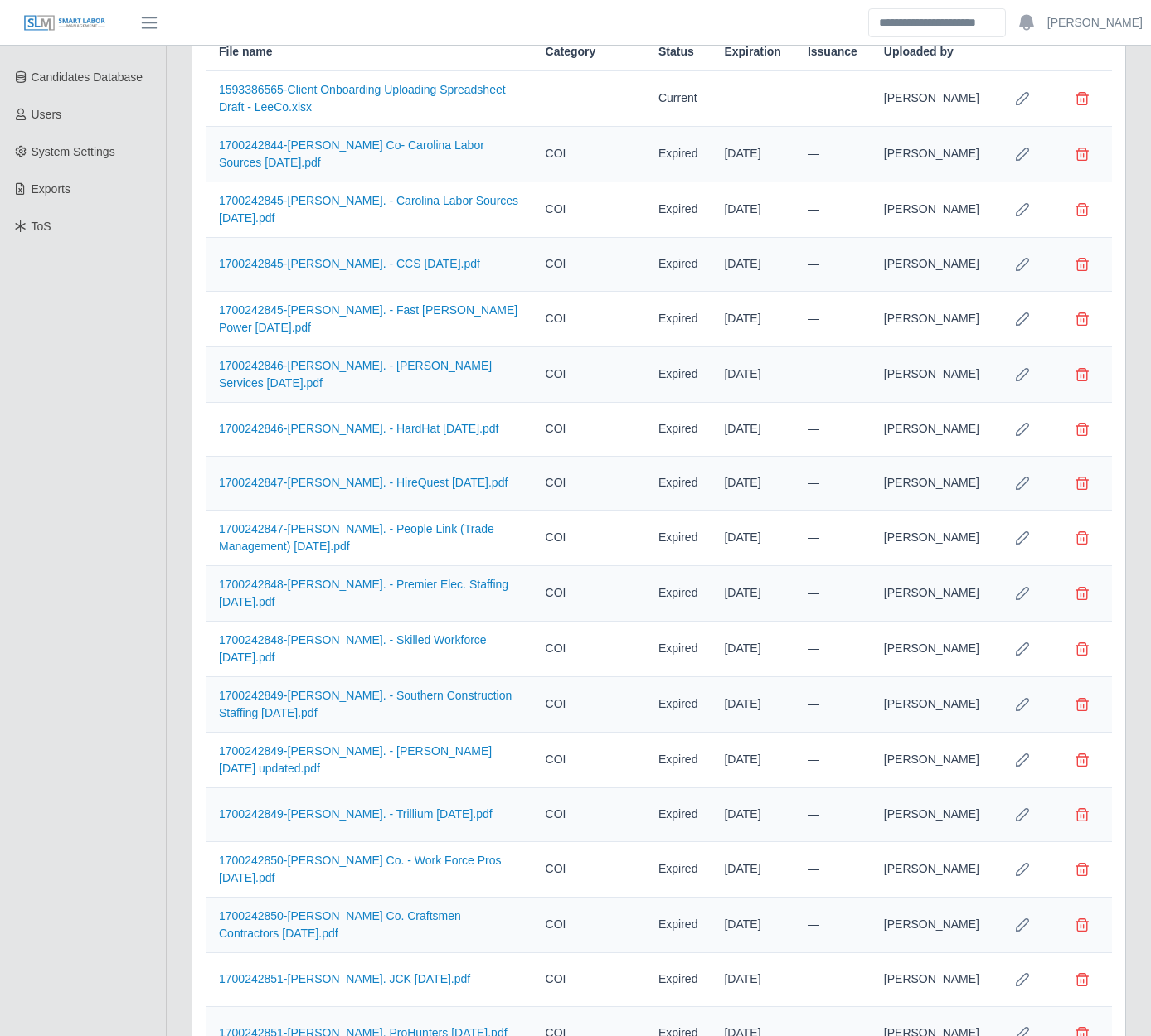
scroll to position [0, 0]
